Goal: Communication & Community: Answer question/provide support

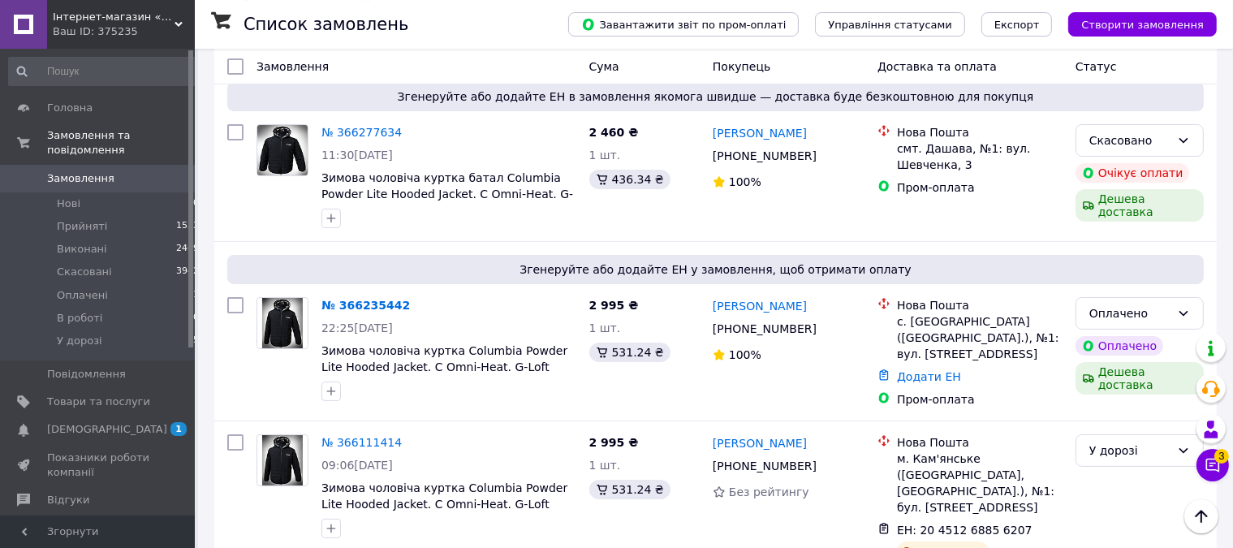
scroll to position [8, 0]
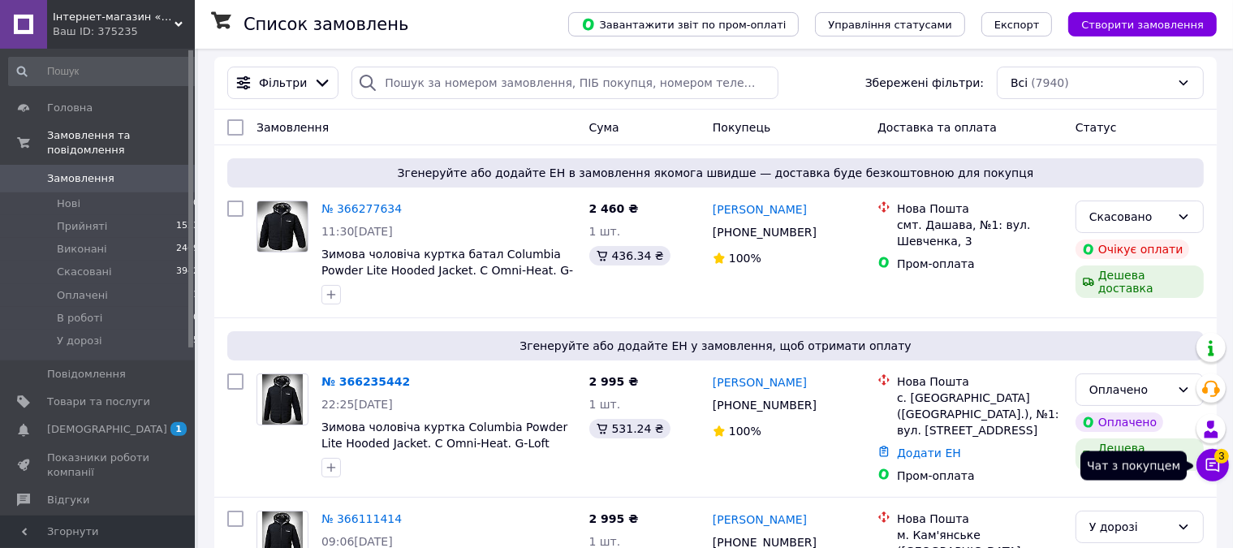
click at [1214, 460] on icon at bounding box center [1213, 465] width 16 height 16
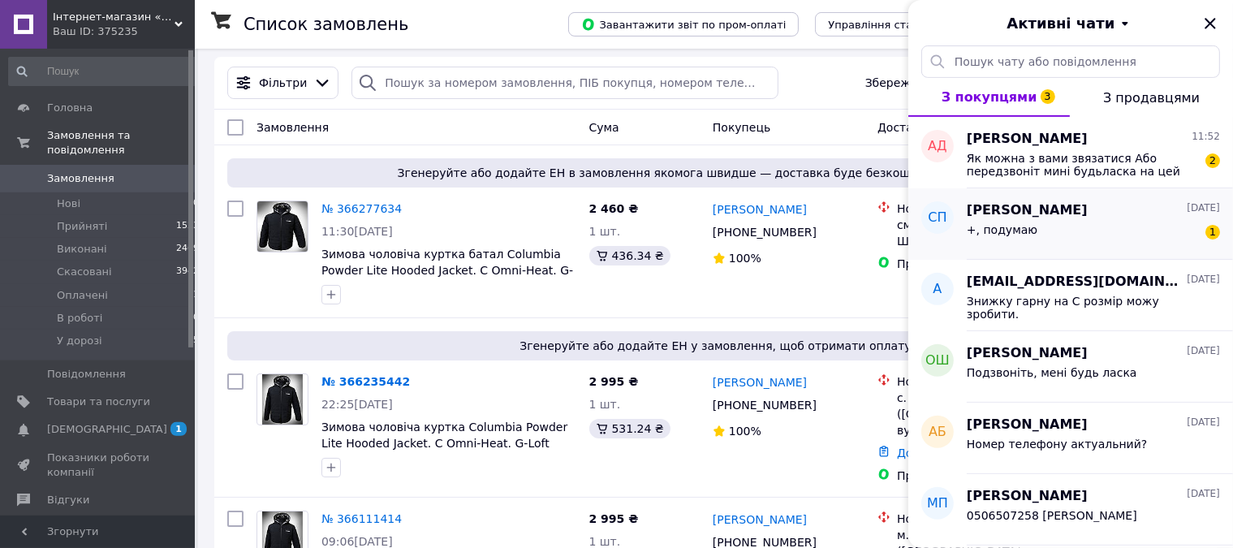
click at [1096, 215] on div "Сергій Полухін 11.10.2025" at bounding box center [1093, 210] width 253 height 19
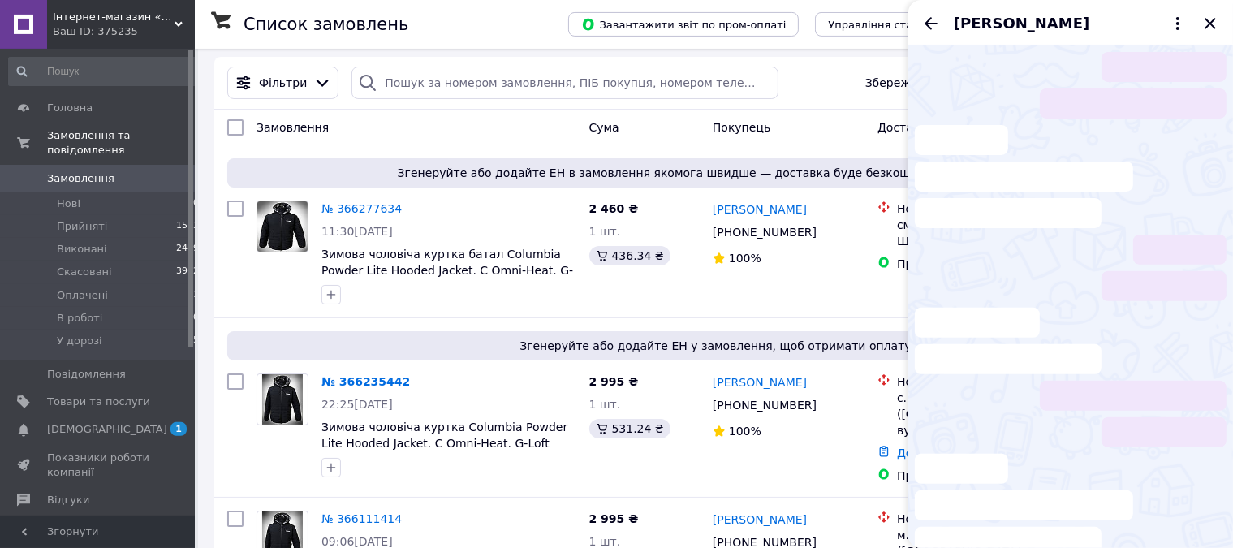
scroll to position [106, 0]
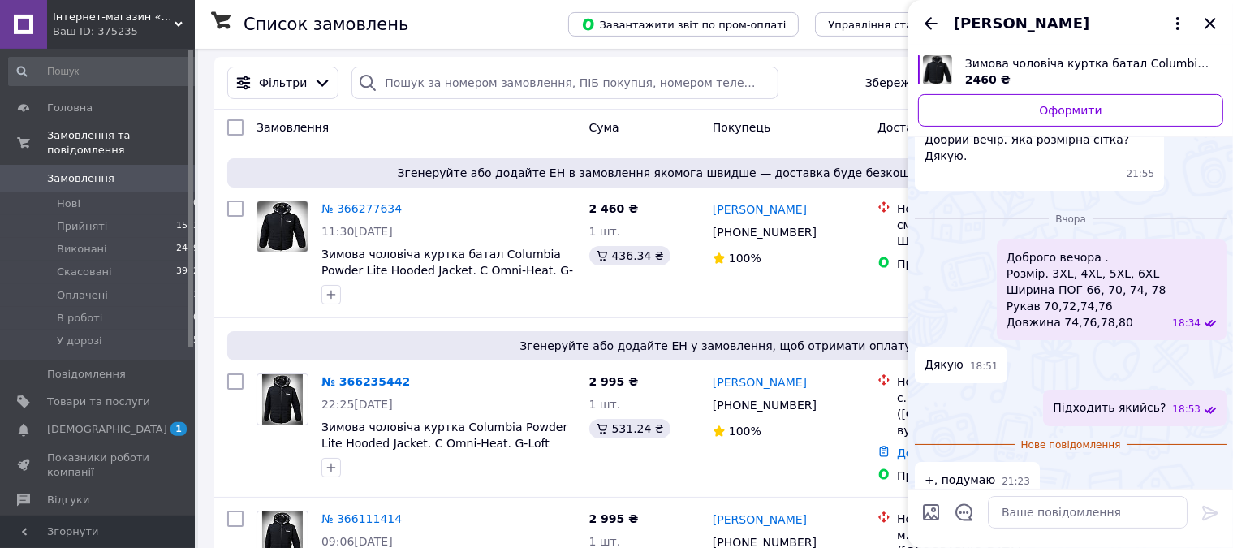
click at [939, 22] on icon "Назад" at bounding box center [931, 23] width 19 height 19
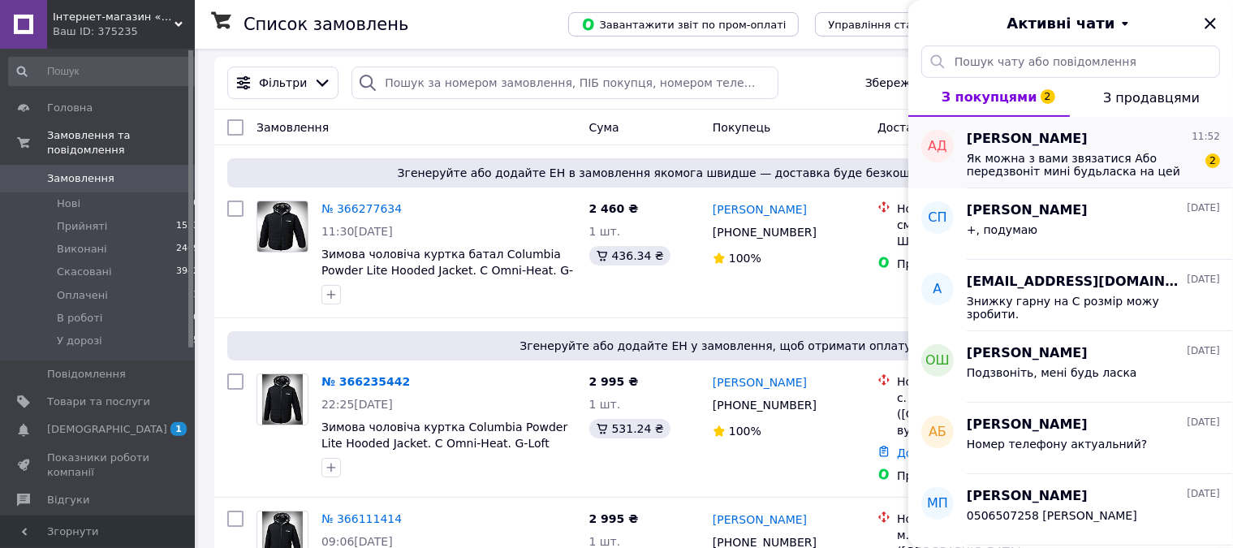
click at [1070, 171] on span "Як можна з вами звязатися Або передзвоніт мині будьласка на цей номер 0976936197" at bounding box center [1082, 165] width 231 height 26
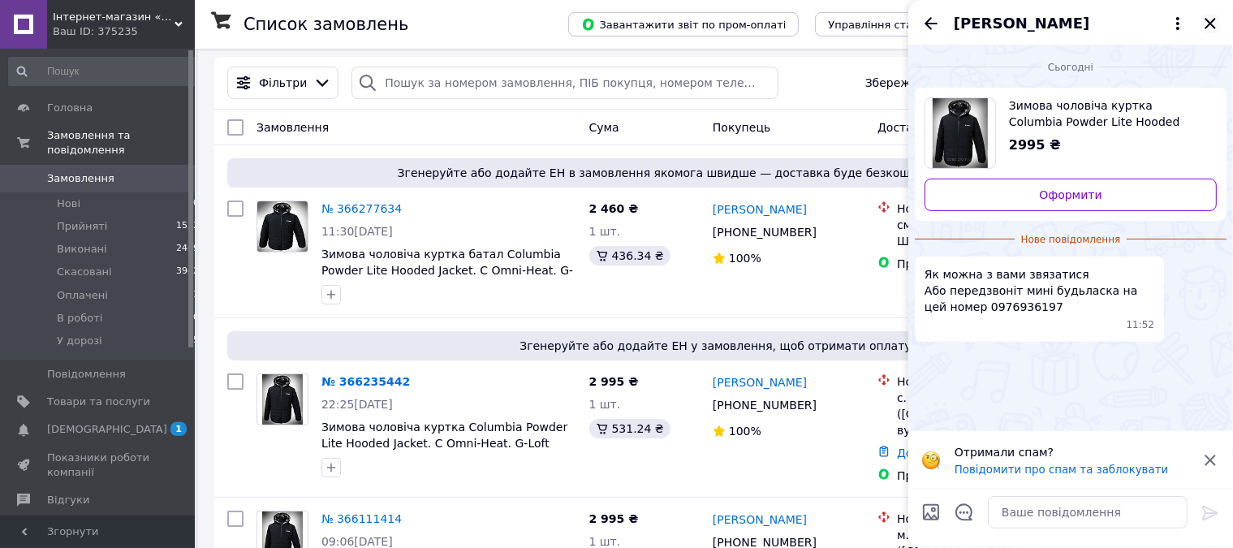
click at [1204, 15] on icon "Закрити" at bounding box center [1210, 23] width 19 height 19
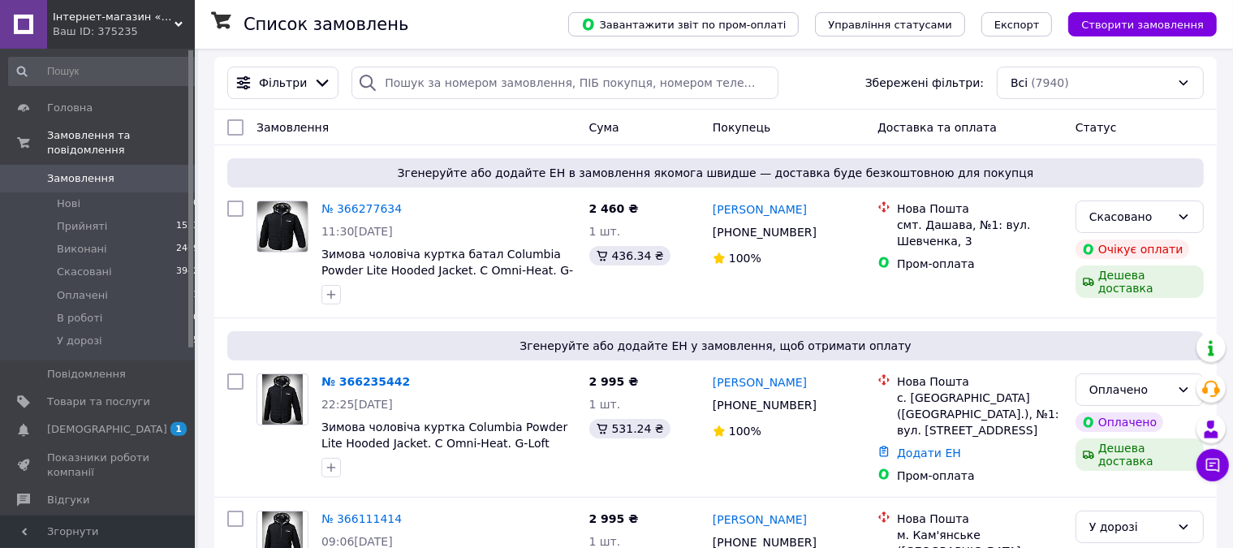
scroll to position [38, 0]
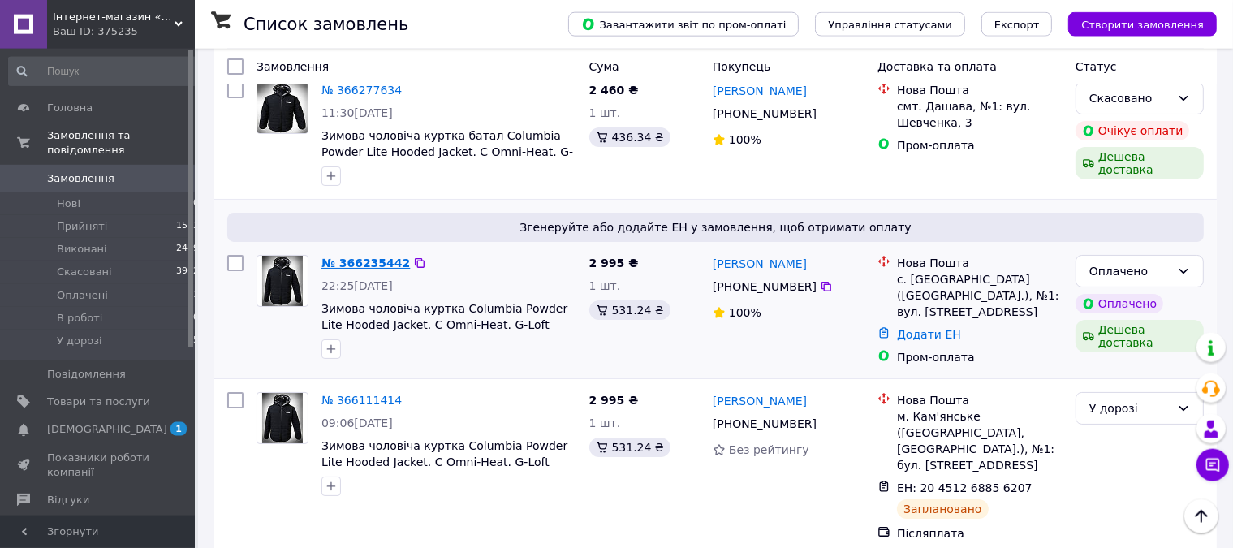
scroll to position [213, 0]
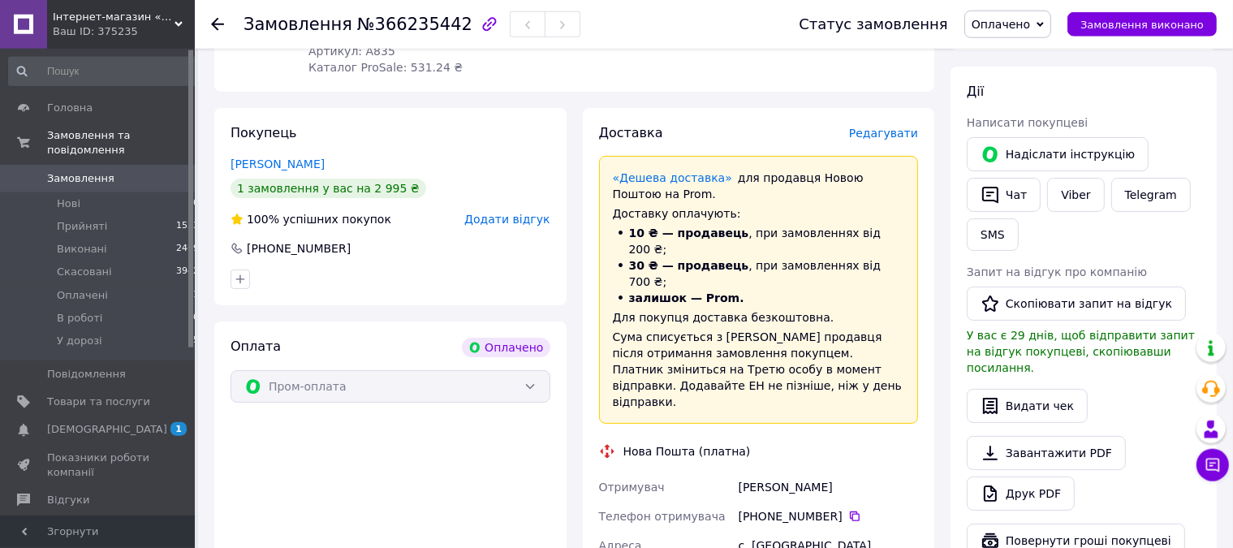
scroll to position [250, 0]
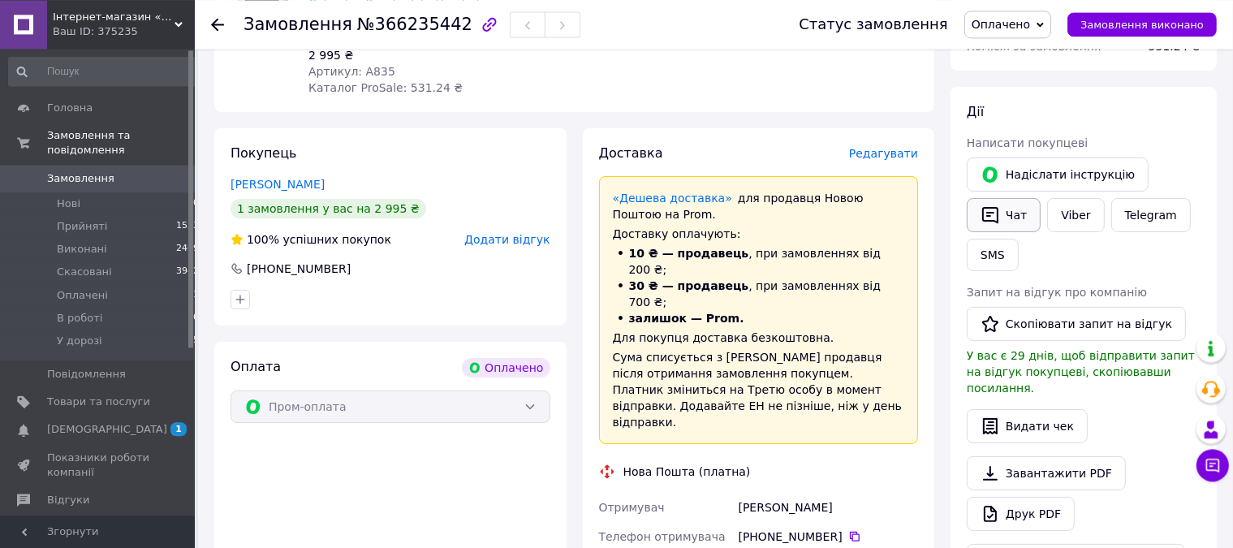
click at [989, 214] on icon "button" at bounding box center [990, 214] width 19 height 19
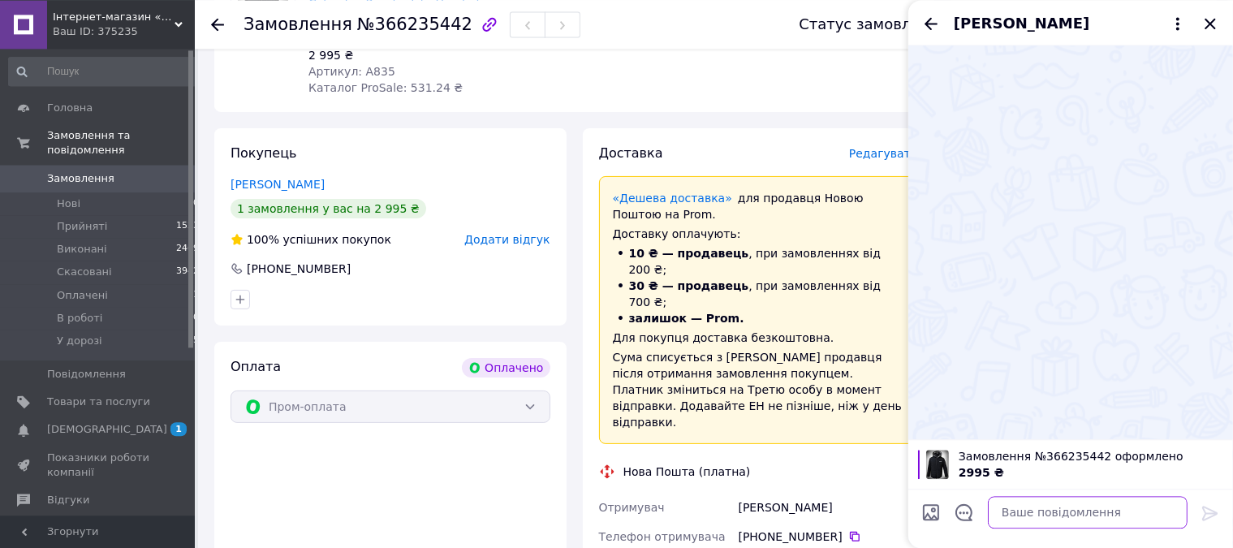
click at [1018, 517] on textarea at bounding box center [1088, 512] width 200 height 32
type textarea "Доброго дня.Який розмір потрібно?"
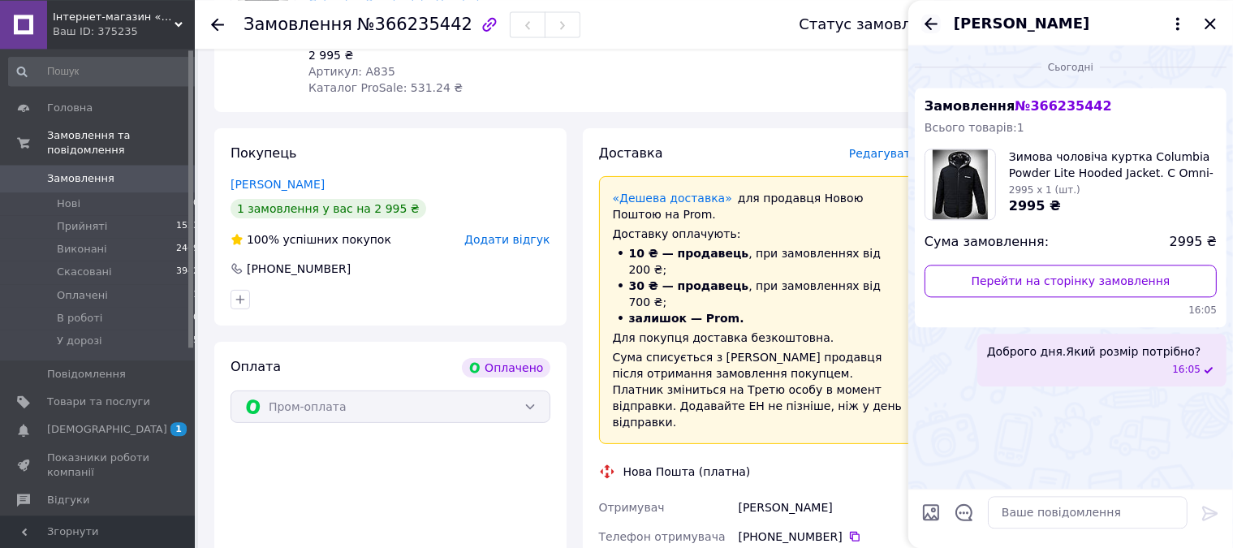
click at [927, 24] on icon "Назад" at bounding box center [931, 23] width 13 height 12
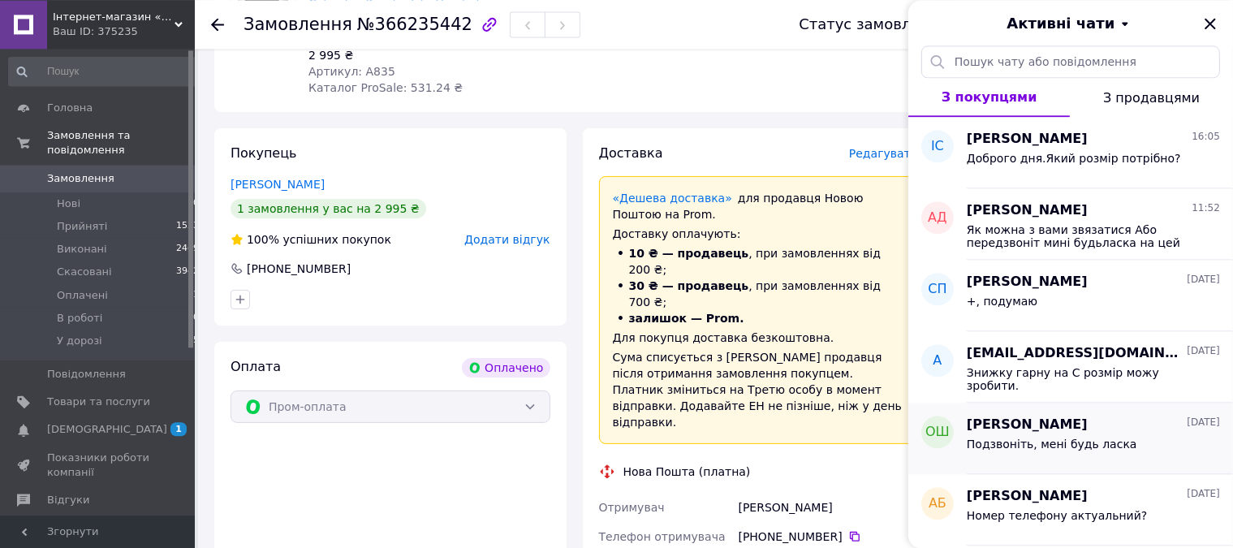
click at [1064, 445] on span "Подзвоніть, мені будь ласка" at bounding box center [1052, 444] width 171 height 13
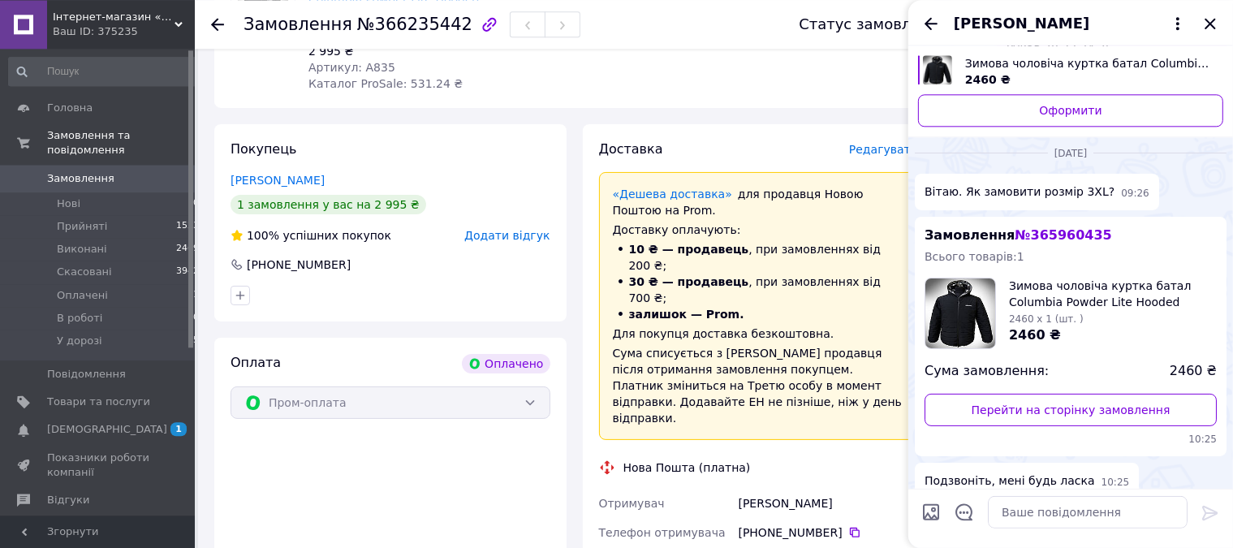
scroll to position [263, 0]
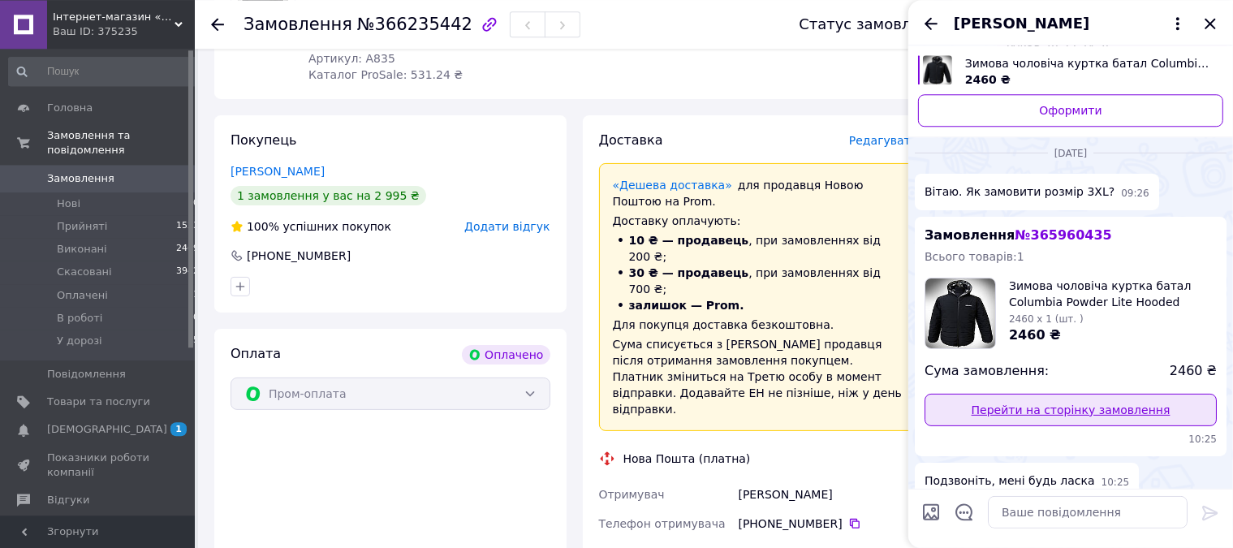
click at [1017, 394] on link "Перейти на сторінку замовлення" at bounding box center [1071, 410] width 292 height 32
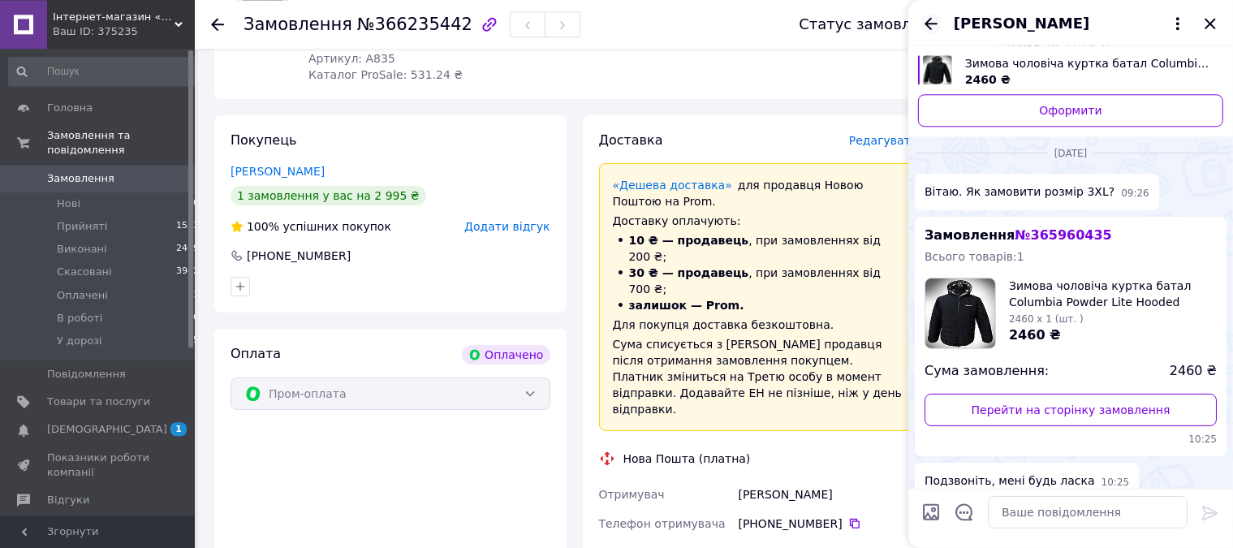
click at [937, 28] on icon "Назад" at bounding box center [931, 23] width 19 height 19
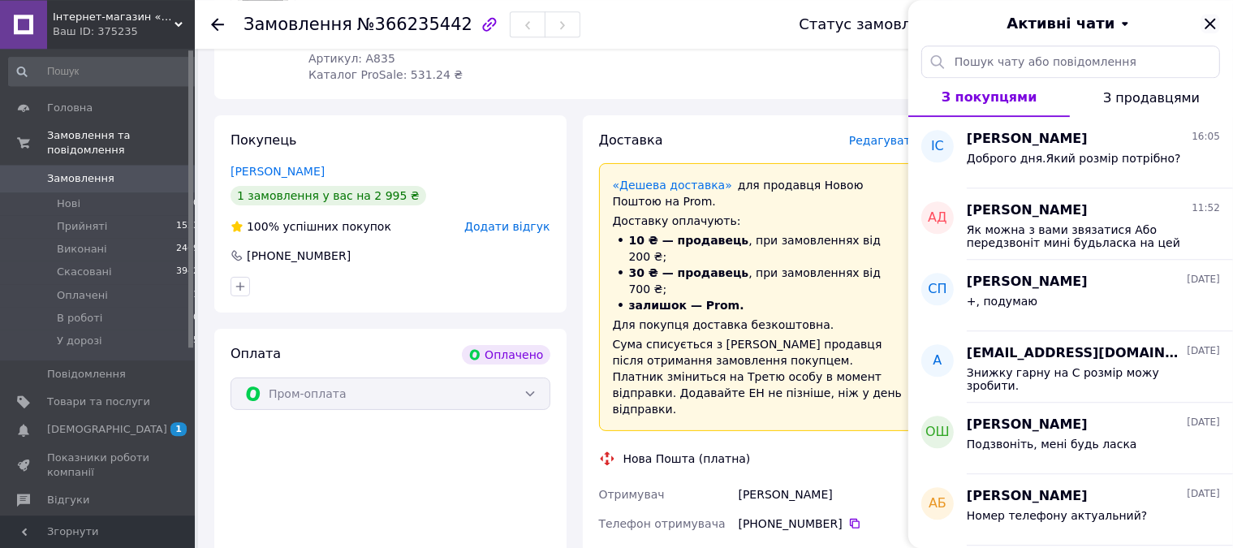
click at [1211, 24] on icon "Закрити" at bounding box center [1210, 23] width 11 height 11
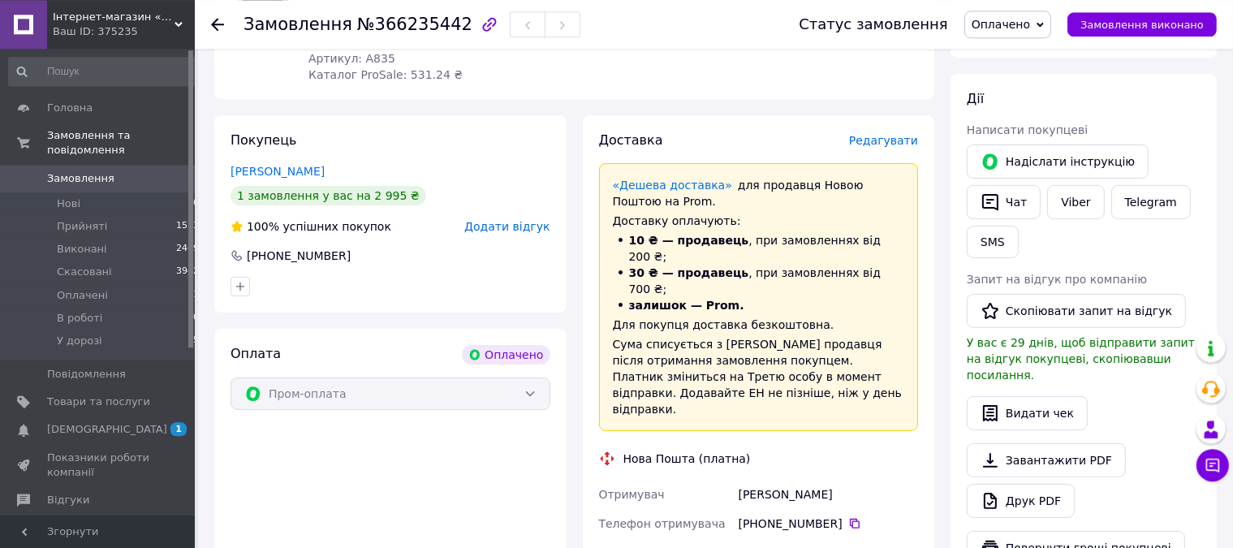
click at [119, 171] on span "Замовлення" at bounding box center [98, 178] width 103 height 15
